Goal: Task Accomplishment & Management: Use online tool/utility

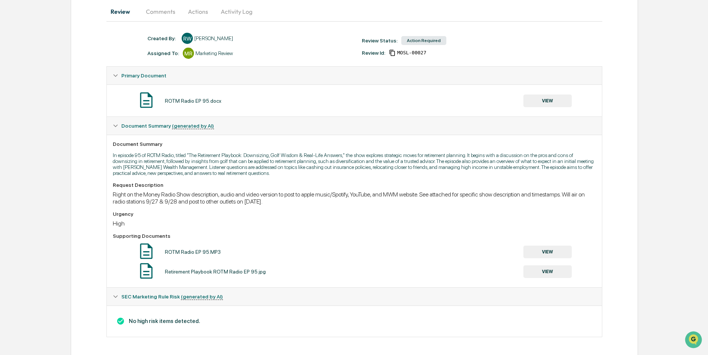
scroll to position [75, 0]
click at [551, 250] on button "VIEW" at bounding box center [547, 250] width 48 height 13
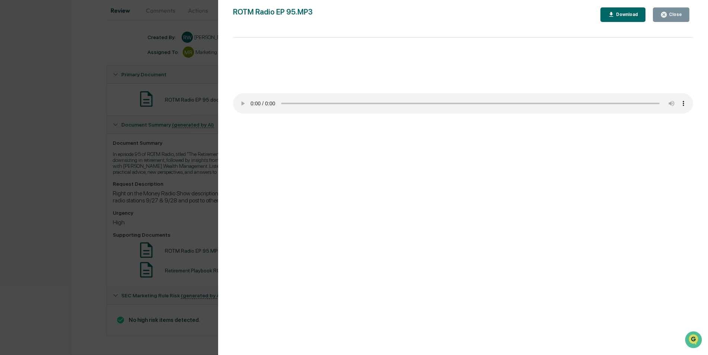
click at [672, 12] on div "Close" at bounding box center [674, 14] width 15 height 5
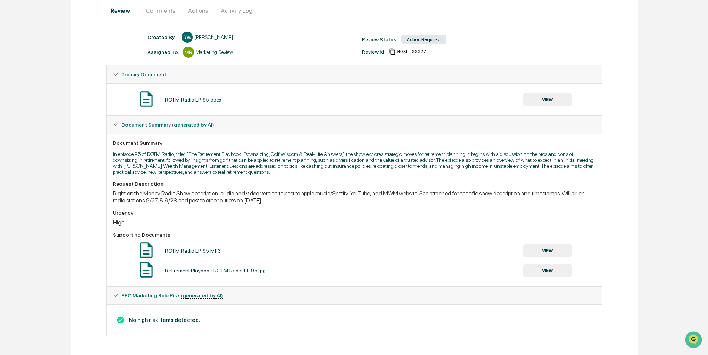
click at [551, 269] on button "VIEW" at bounding box center [547, 270] width 48 height 13
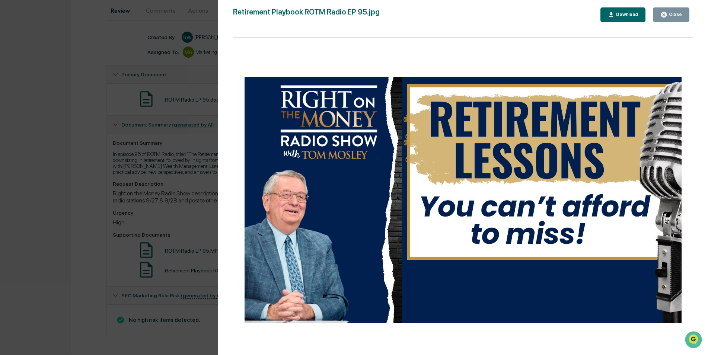
click at [667, 12] on icon "button" at bounding box center [663, 14] width 7 height 7
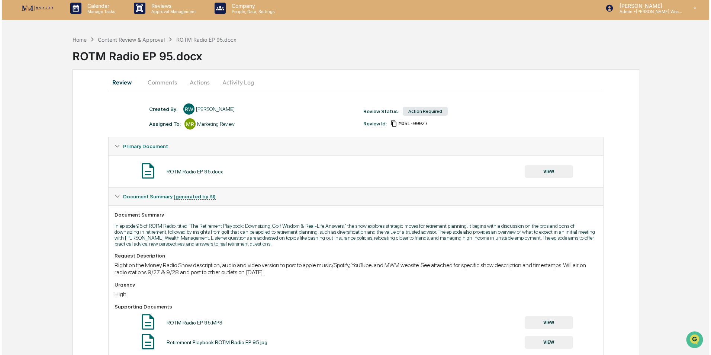
scroll to position [0, 0]
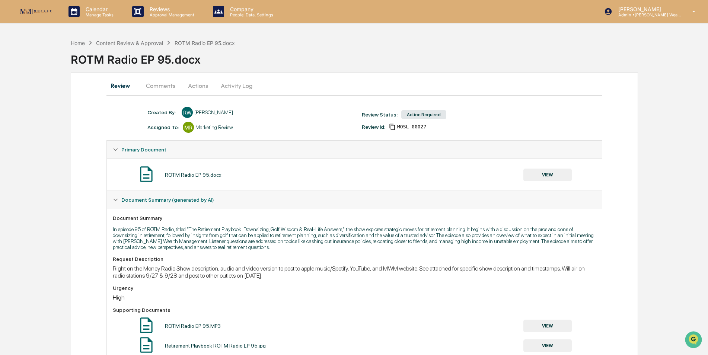
click at [189, 83] on button "Actions" at bounding box center [197, 86] width 33 height 18
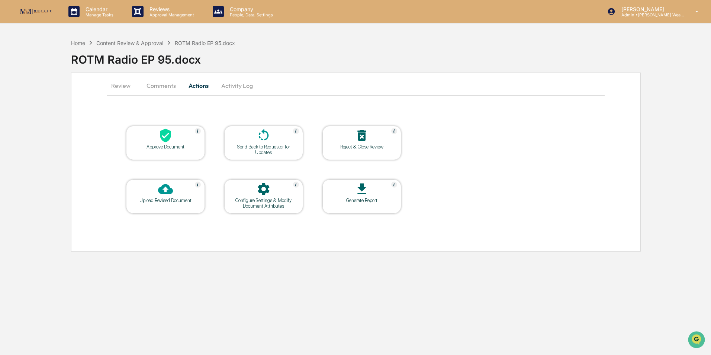
click at [164, 135] on icon at bounding box center [165, 136] width 11 height 14
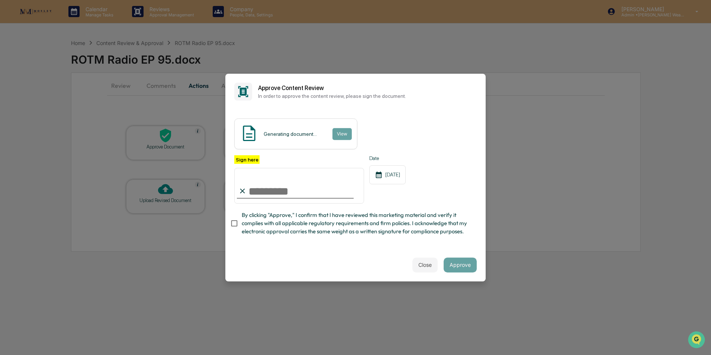
click at [287, 193] on input "Sign here" at bounding box center [299, 186] width 130 height 36
type input "**********"
click at [338, 129] on button "View" at bounding box center [341, 134] width 19 height 12
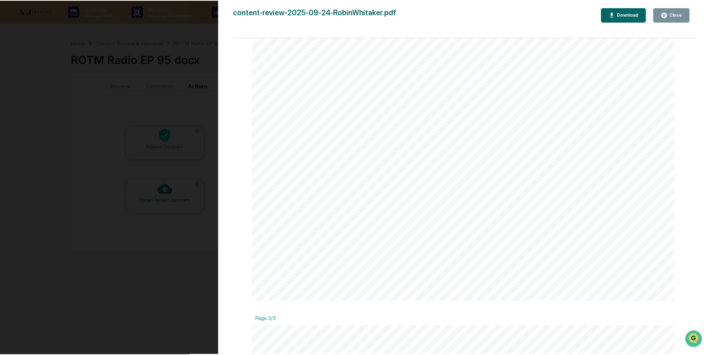
scroll to position [930, 0]
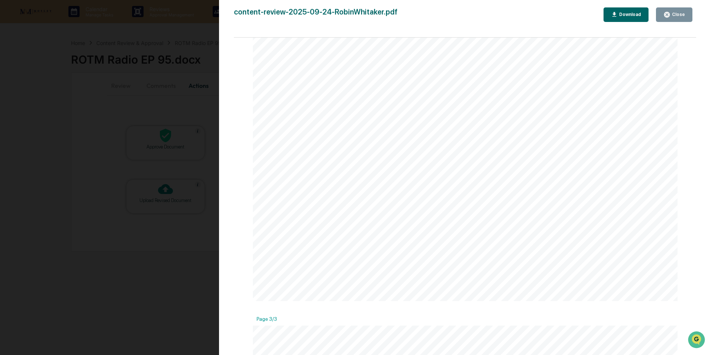
click at [666, 14] on icon "button" at bounding box center [668, 15] width 6 height 6
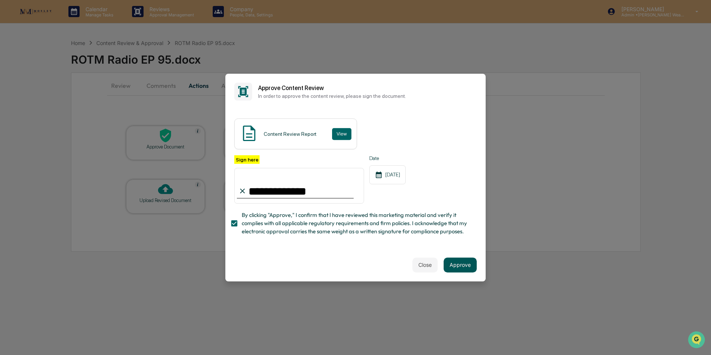
click at [466, 265] on button "Approve" at bounding box center [460, 265] width 33 height 15
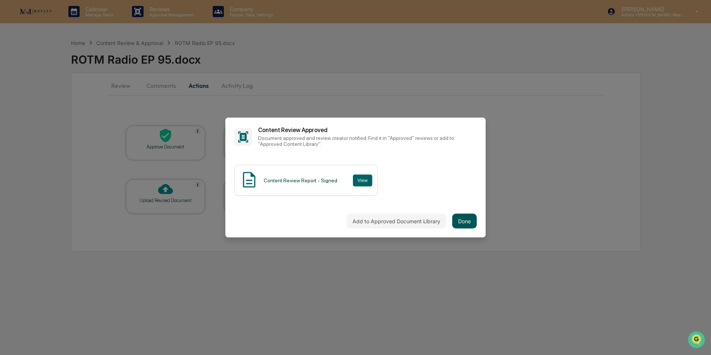
click at [460, 217] on button "Done" at bounding box center [464, 221] width 25 height 15
